Goal: Task Accomplishment & Management: Use online tool/utility

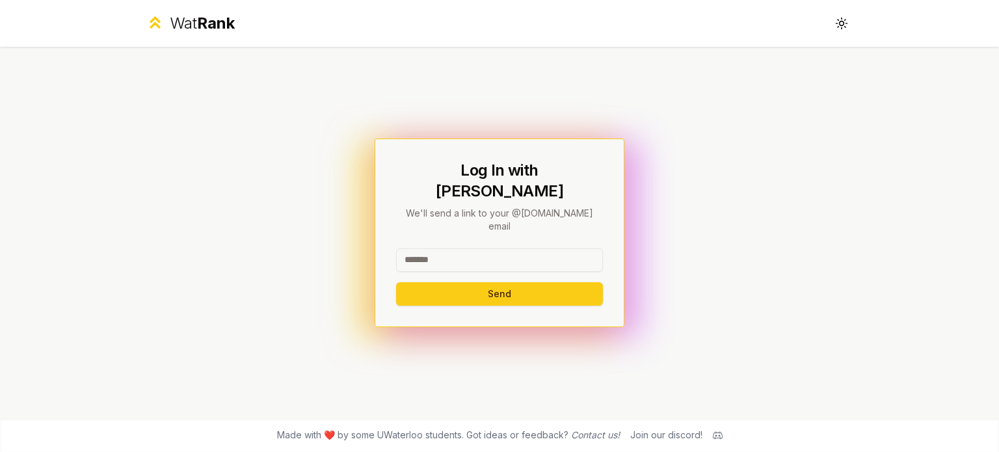
click at [462, 252] on input at bounding box center [499, 259] width 207 height 23
click at [479, 248] on input at bounding box center [499, 259] width 207 height 23
type input "********"
click at [418, 282] on button "Send" at bounding box center [499, 293] width 207 height 23
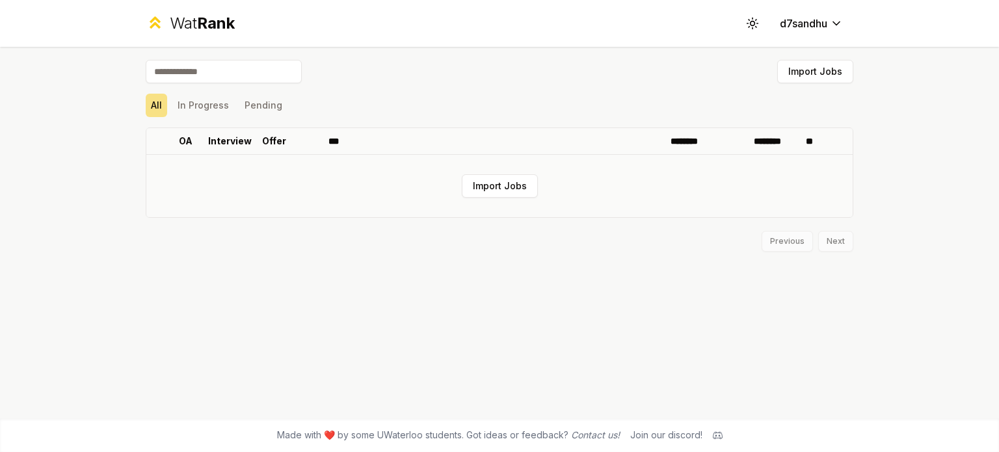
click at [522, 172] on td "Import Jobs" at bounding box center [499, 186] width 706 height 62
click at [494, 187] on button "Import Jobs" at bounding box center [500, 185] width 76 height 23
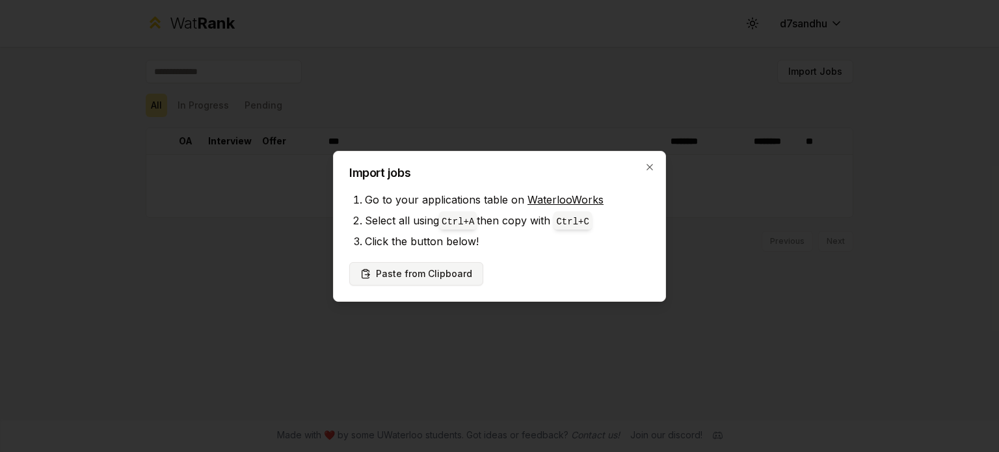
click at [463, 275] on button "Paste from Clipboard" at bounding box center [416, 273] width 134 height 23
click at [202, 62] on div at bounding box center [499, 226] width 999 height 452
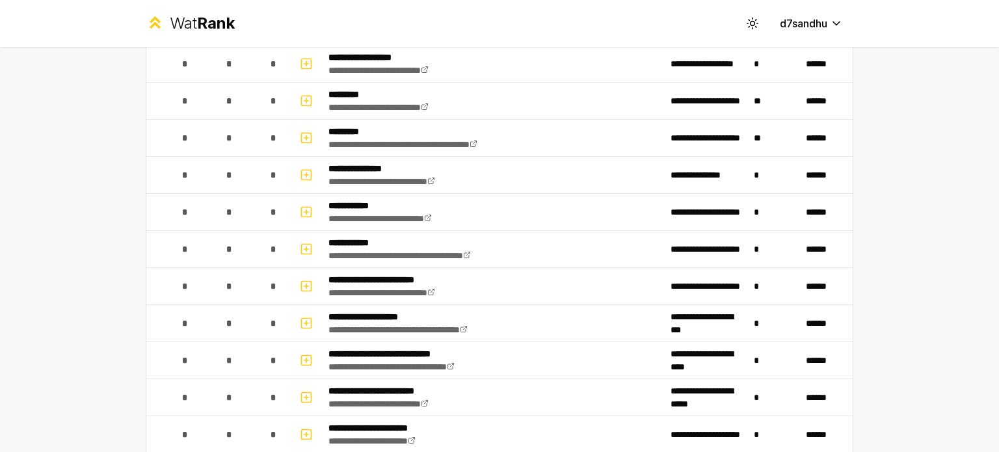
scroll to position [1170, 0]
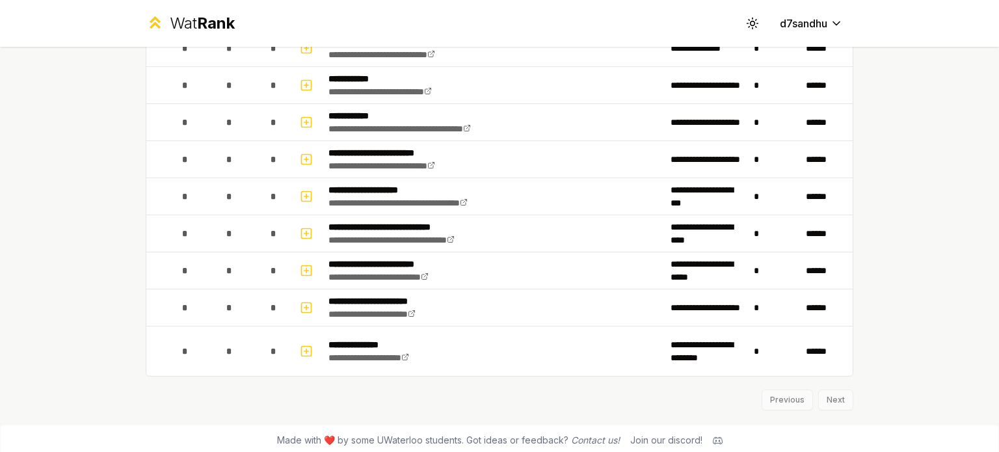
click at [843, 392] on div "Previous Next" at bounding box center [500, 394] width 708 height 34
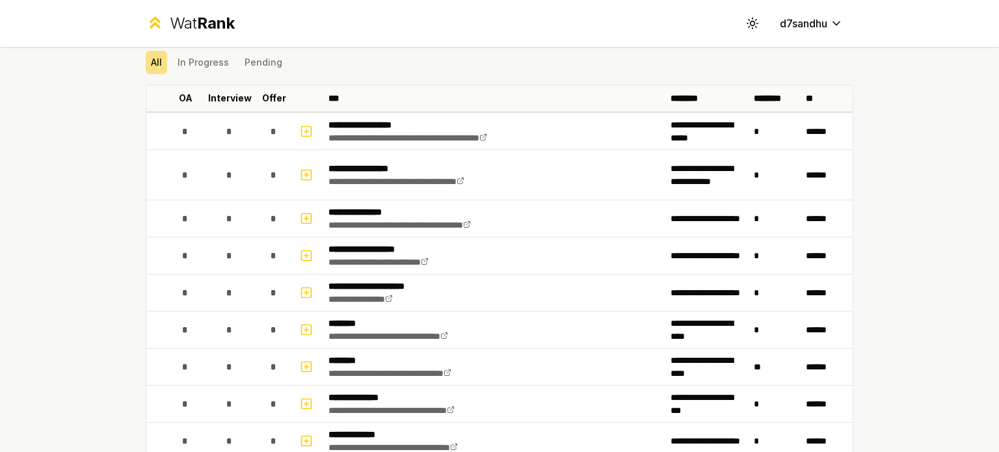
scroll to position [0, 0]
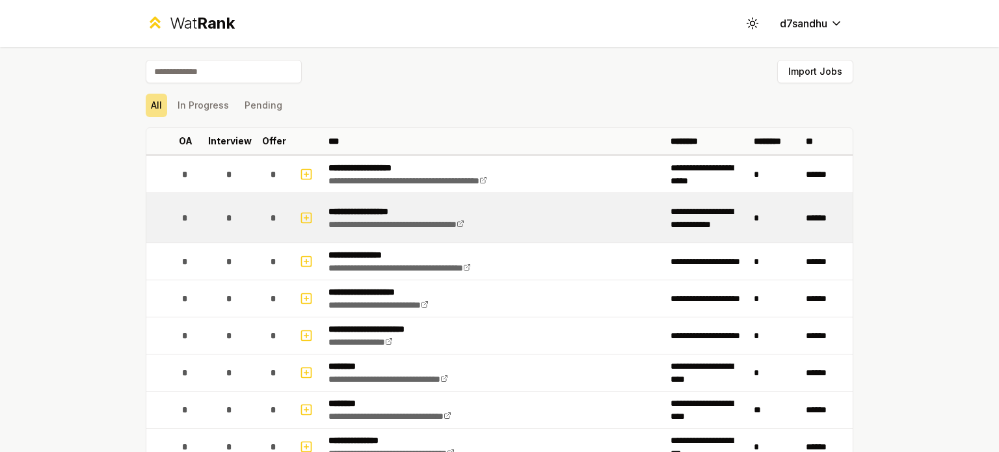
click at [543, 232] on td "**********" at bounding box center [494, 217] width 342 height 49
click at [304, 218] on icon "button" at bounding box center [306, 218] width 5 height 0
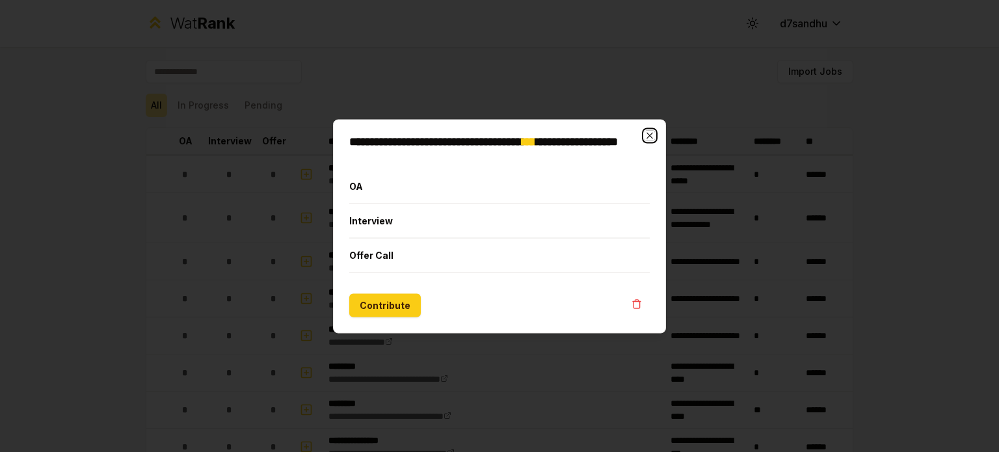
click at [654, 132] on icon "button" at bounding box center [649, 135] width 10 height 10
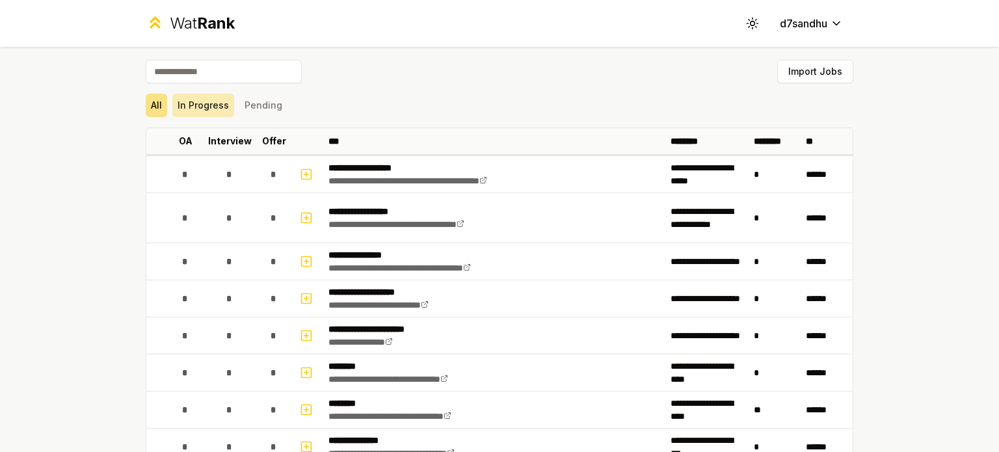
click at [203, 112] on button "In Progress" at bounding box center [203, 105] width 62 height 23
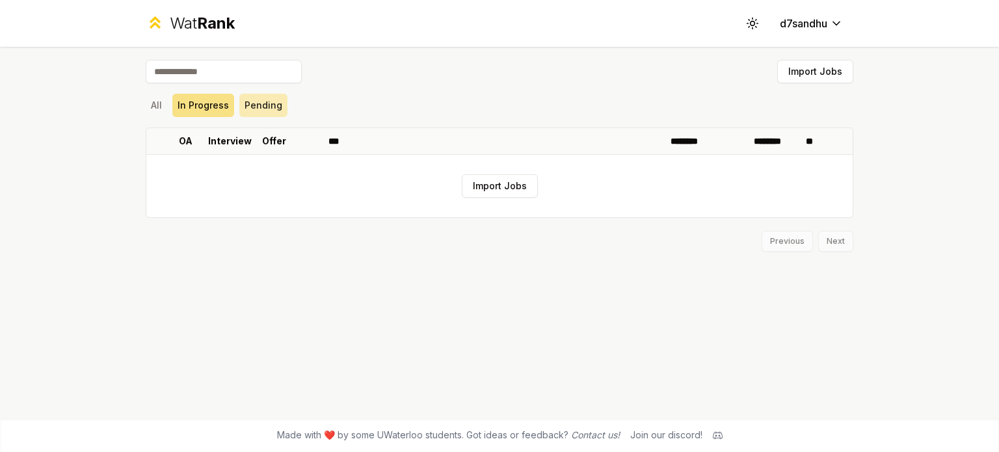
click at [252, 96] on button "Pending" at bounding box center [263, 105] width 48 height 23
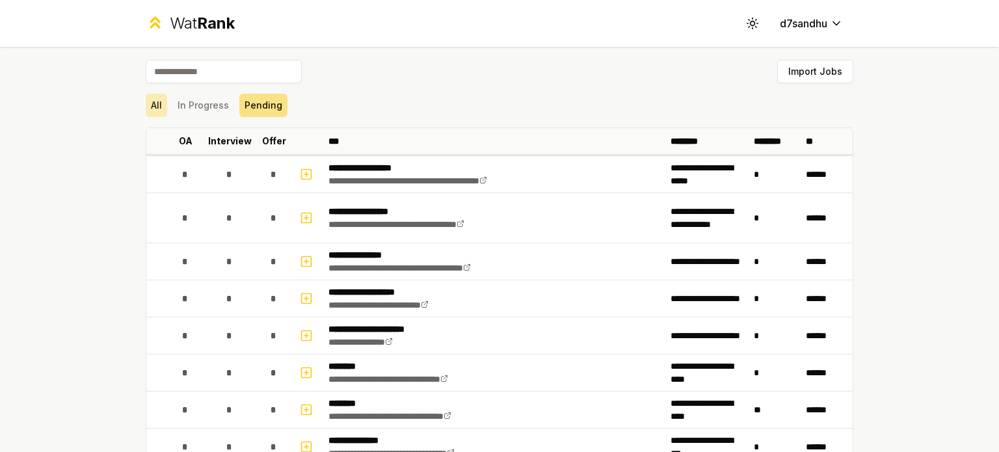
click at [148, 103] on button "All" at bounding box center [156, 105] width 21 height 23
click at [204, 101] on button "In Progress" at bounding box center [203, 105] width 62 height 23
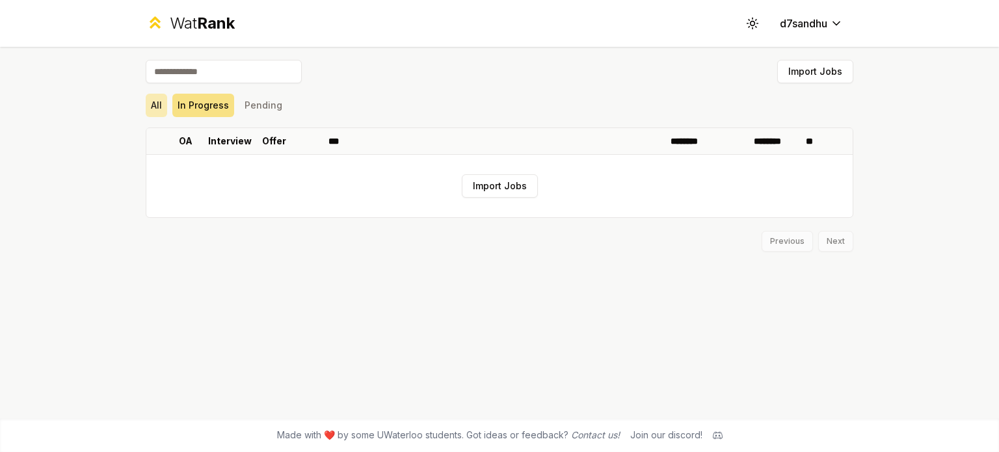
click at [155, 102] on button "All" at bounding box center [156, 105] width 21 height 23
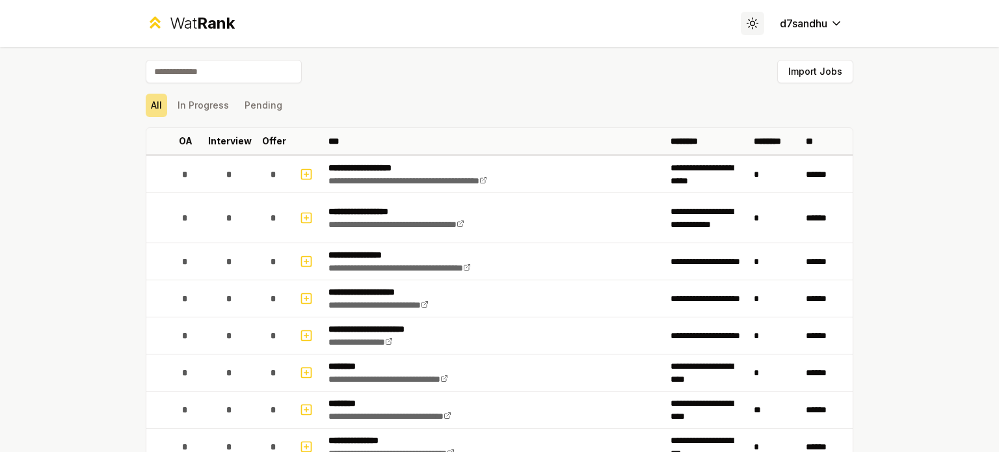
click at [750, 21] on icon at bounding box center [752, 23] width 12 height 12
